Goal: Task Accomplishment & Management: Complete application form

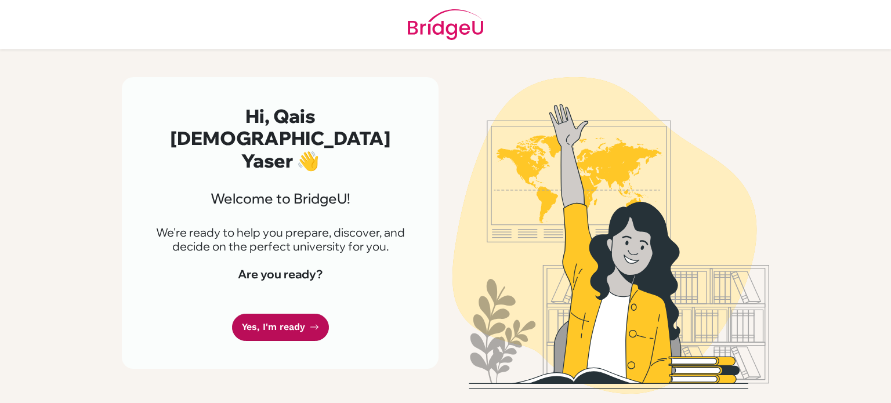
click at [310, 323] on icon at bounding box center [314, 327] width 9 height 9
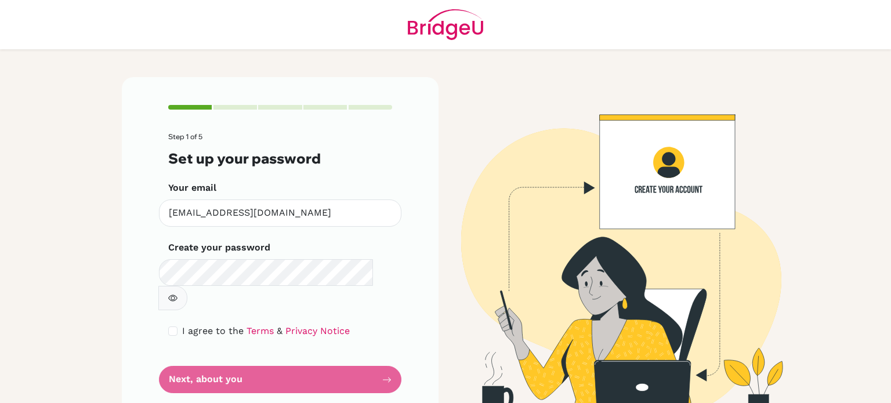
click at [187, 286] on button "button" at bounding box center [172, 298] width 29 height 24
click at [173, 327] on input "checkbox" at bounding box center [172, 331] width 9 height 9
checkbox input "true"
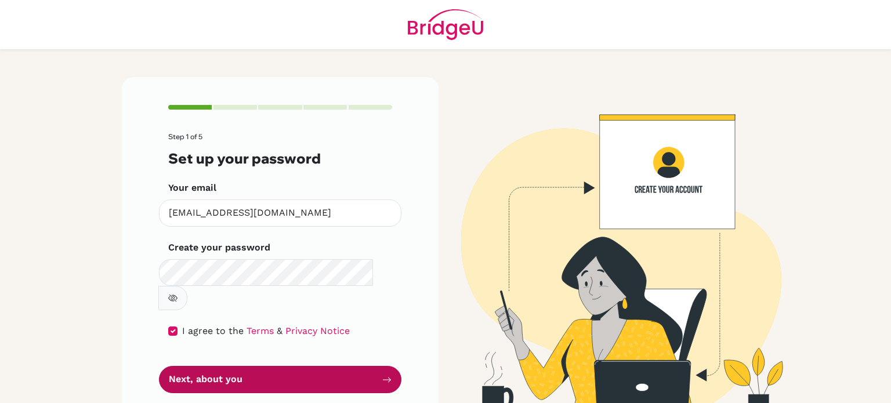
click at [236, 366] on button "Next, about you" at bounding box center [280, 379] width 243 height 27
